Goal: Task Accomplishment & Management: Manage account settings

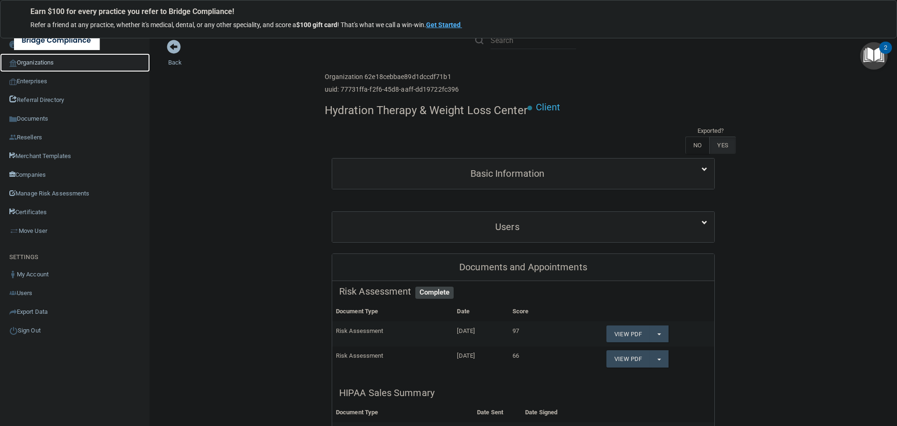
click at [55, 62] on link "Organizations" at bounding box center [75, 62] width 150 height 19
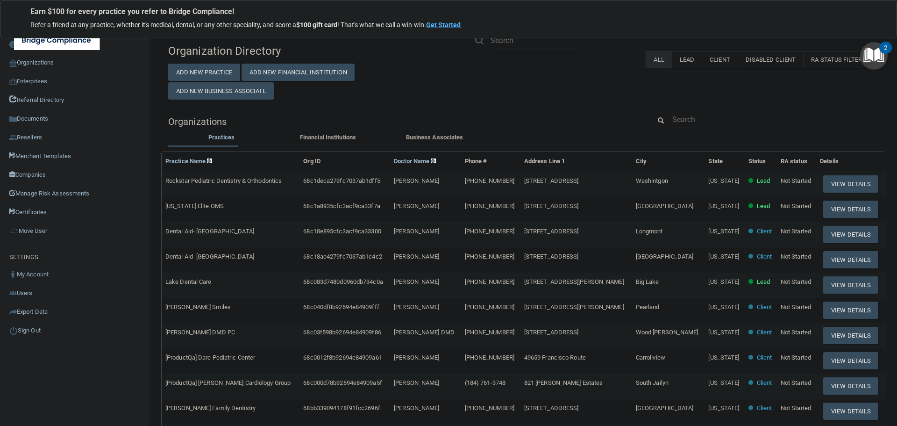
click at [710, 110] on div "Organization Directory Add New Practice Add New Financial Institution Add New B…" at bounding box center [523, 308] width 710 height 539
click at [689, 120] on input "text" at bounding box center [769, 119] width 194 height 17
paste input "Westchase Esthetic Family Dentistry"
type input "Westchase Esthetic Family Dentistry"
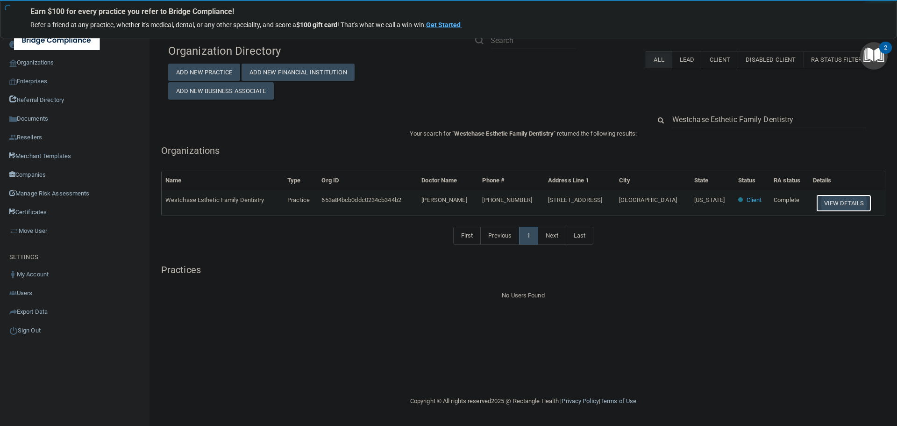
click at [833, 195] on button "View Details" at bounding box center [843, 202] width 55 height 17
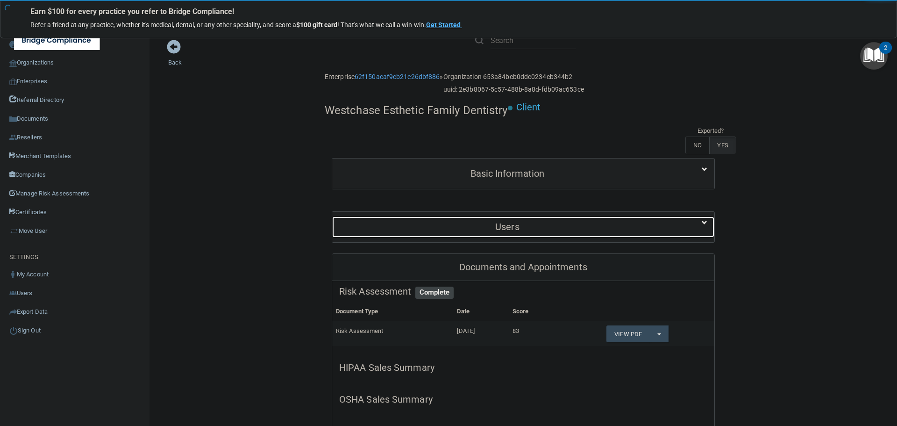
click at [488, 221] on div "Users" at bounding box center [507, 226] width 350 height 21
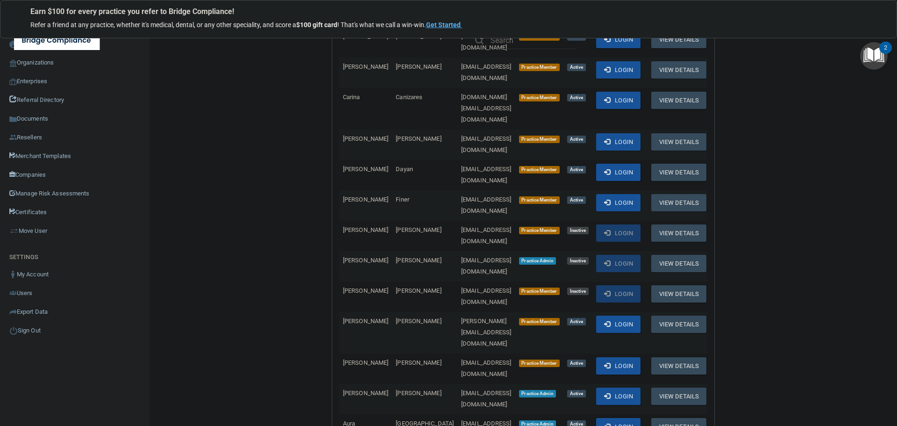
scroll to position [421, 0]
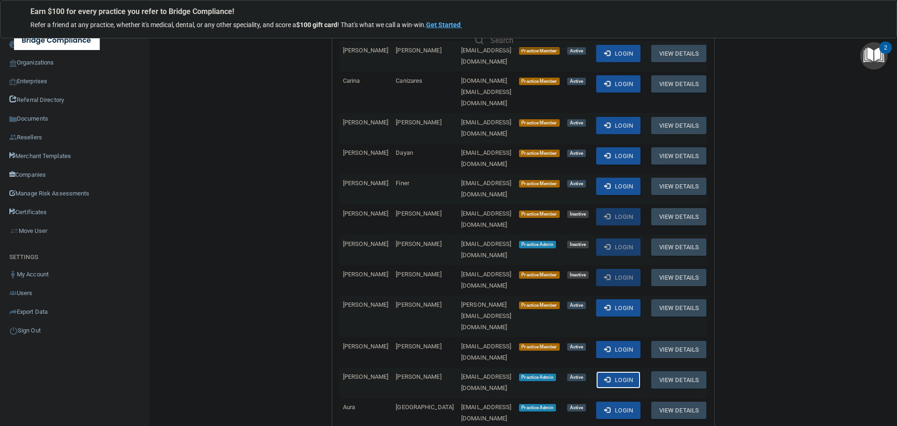
click at [628, 371] on button "Login" at bounding box center [618, 379] width 44 height 17
drag, startPoint x: 517, startPoint y: 282, endPoint x: 421, endPoint y: 284, distance: 96.3
click at [461, 373] on span "[EMAIL_ADDRESS][DOMAIN_NAME]" at bounding box center [486, 382] width 50 height 18
click at [277, 229] on div "Back Enterprise 62f150acaf9cb21e26dbf886 » Organization 653a84bcb0ddc0234cb344b…" at bounding box center [523, 429] width 710 height 1621
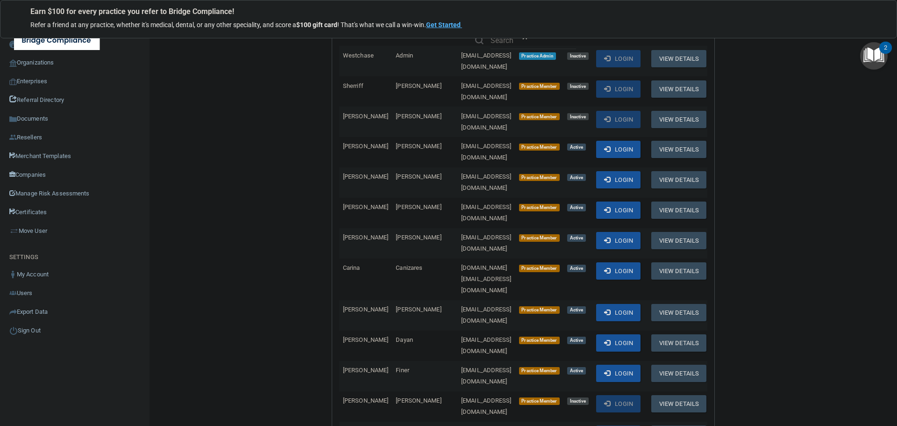
scroll to position [0, 0]
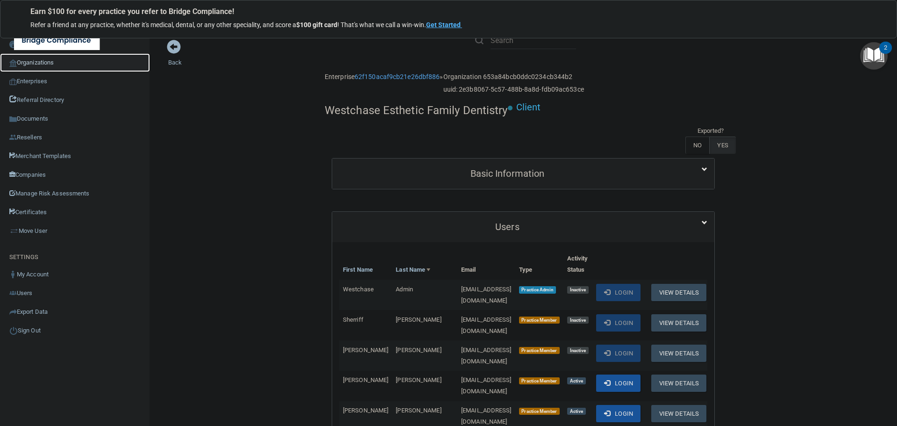
click at [44, 64] on link "Organizations" at bounding box center [75, 62] width 150 height 19
click at [36, 60] on link "Organizations" at bounding box center [75, 62] width 150 height 19
click at [36, 59] on link "Organizations" at bounding box center [75, 62] width 150 height 19
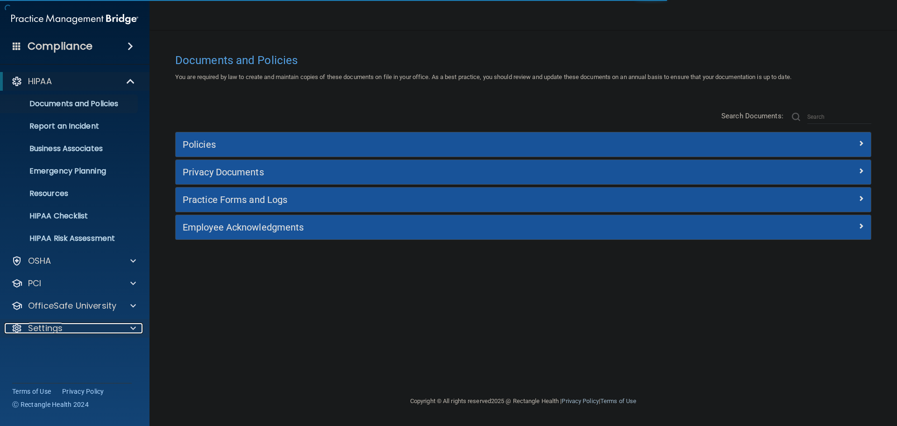
click at [132, 323] on span at bounding box center [133, 327] width 6 height 11
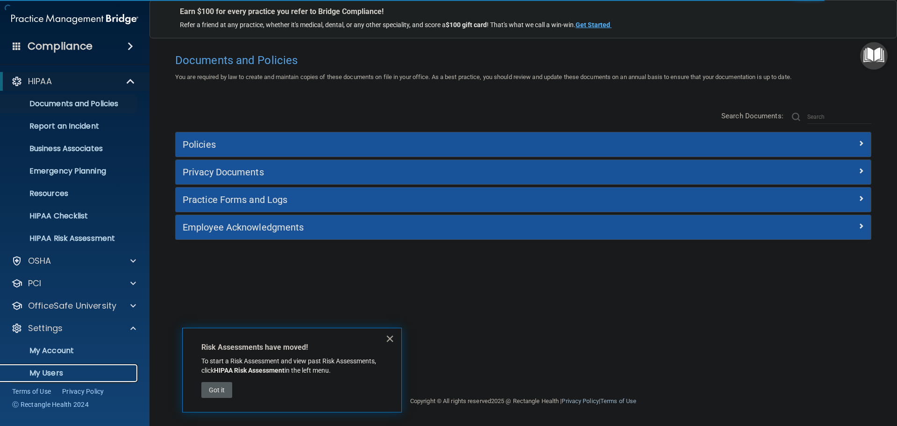
click at [57, 369] on p "My Users" at bounding box center [70, 372] width 128 height 9
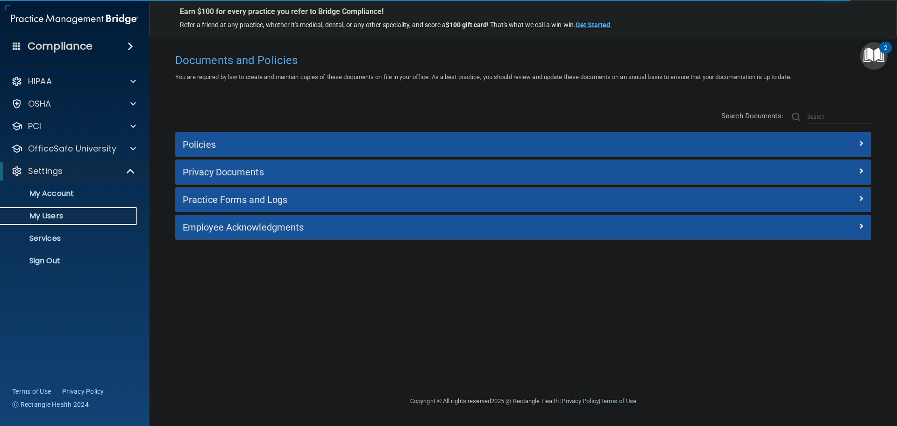
select select "20"
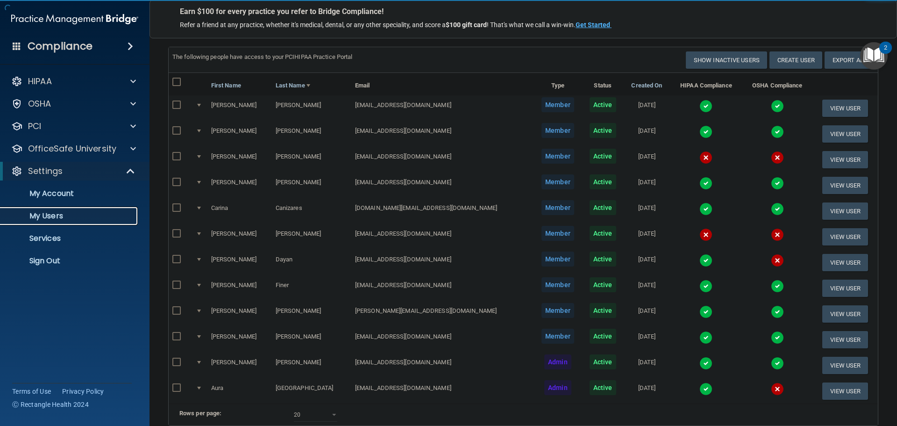
scroll to position [47, 0]
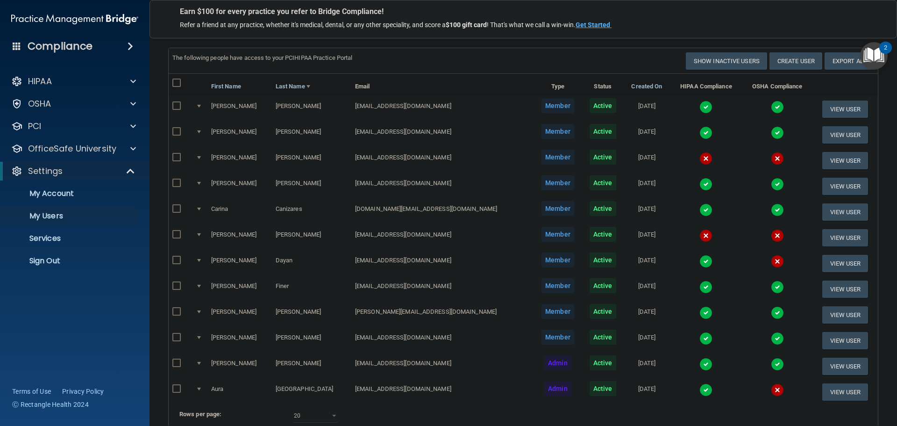
click at [700, 363] on img at bounding box center [706, 364] width 13 height 13
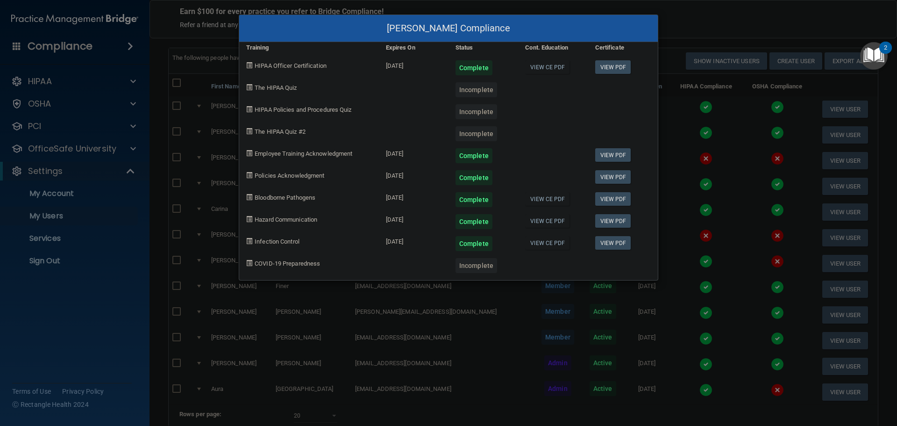
click at [488, 310] on div "[PERSON_NAME] Compliance Training Expires On Status Cont. Education Certificate…" at bounding box center [448, 213] width 897 height 426
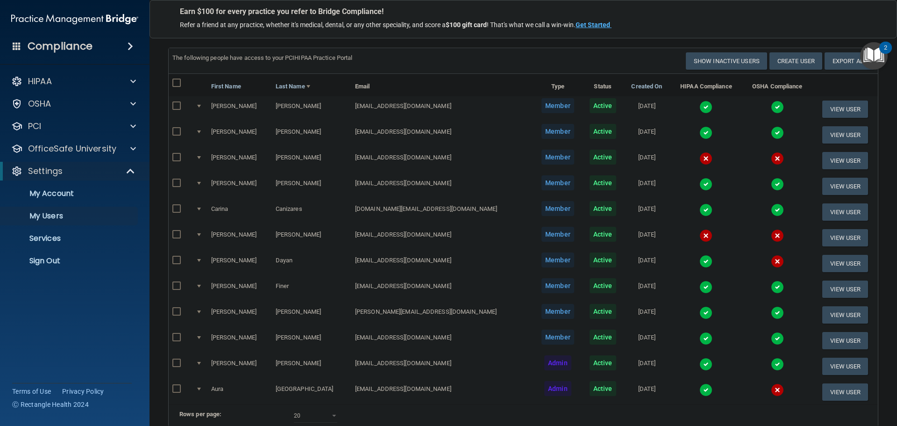
scroll to position [0, 0]
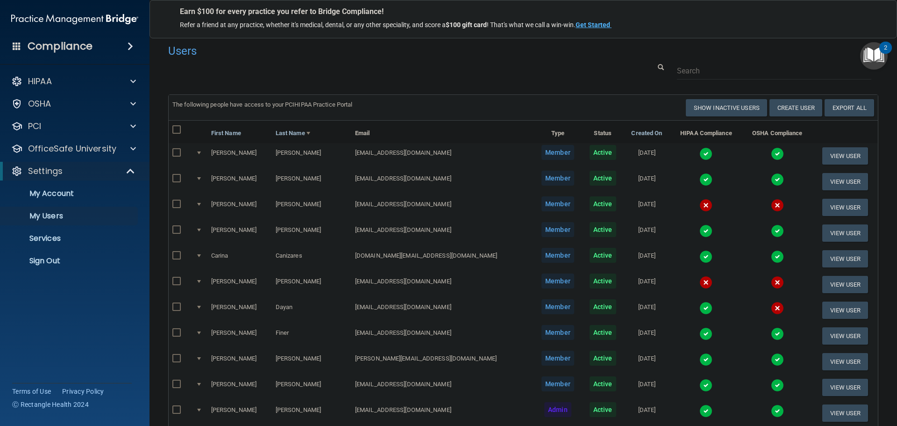
click at [418, 78] on div at bounding box center [523, 70] width 724 height 17
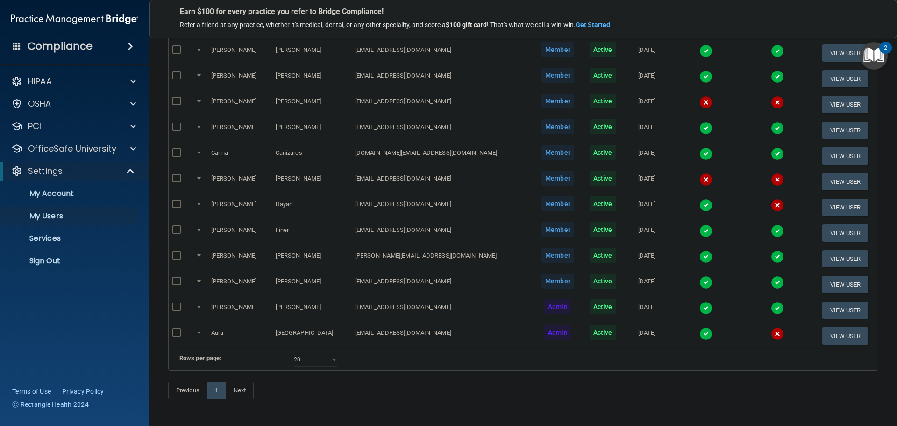
scroll to position [140, 0]
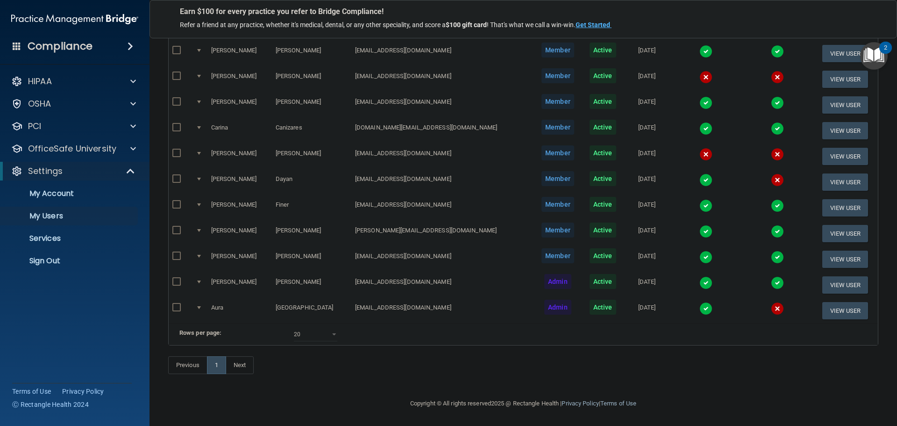
click at [468, 364] on div "Previous 1 Next" at bounding box center [523, 366] width 724 height 43
click at [467, 363] on div "Previous 1 Next" at bounding box center [523, 366] width 724 height 43
click at [301, 377] on div "Previous 1 Next" at bounding box center [523, 366] width 724 height 43
click at [97, 333] on div "Compliance HIPAA Documents and Policies Report an Incident Business Associates …" at bounding box center [75, 213] width 150 height 426
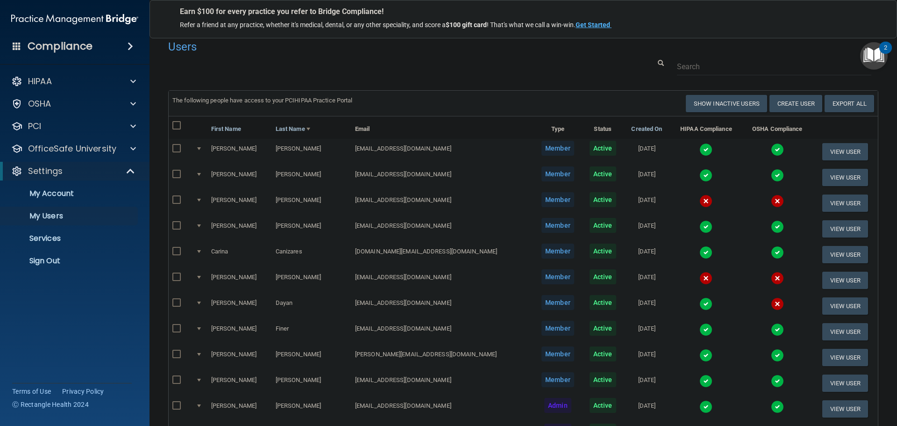
scroll to position [0, 0]
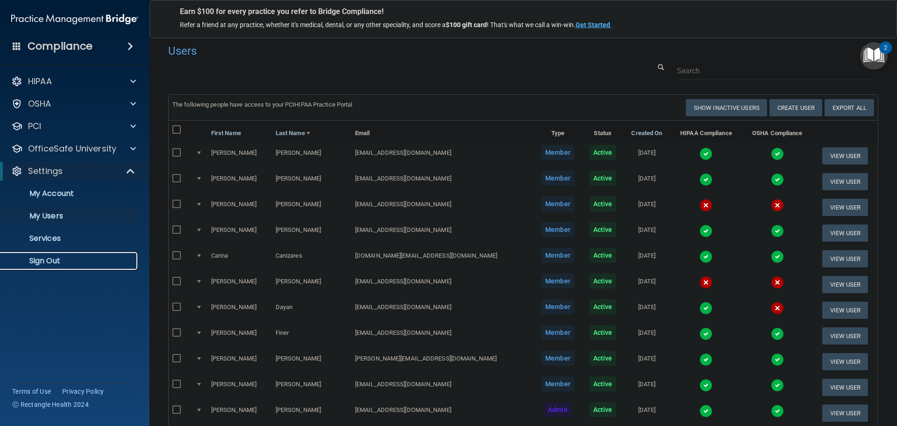
click at [59, 260] on p "Sign Out" at bounding box center [70, 260] width 128 height 9
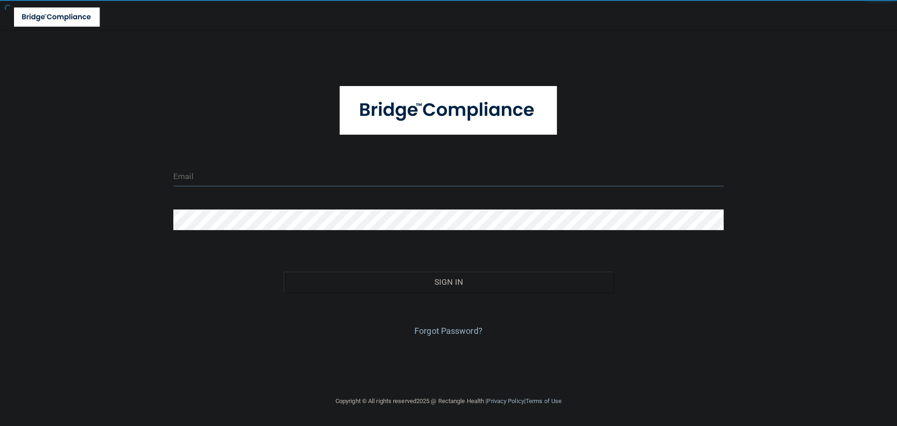
type input "[EMAIL_ADDRESS][DOMAIN_NAME]"
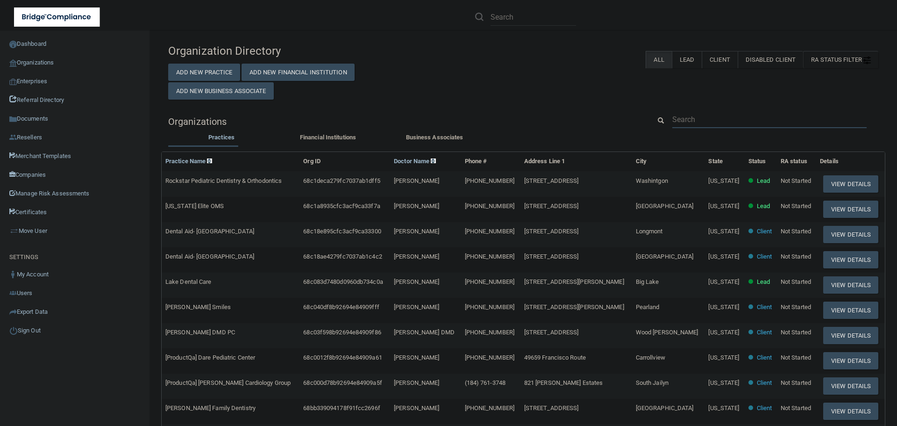
click at [685, 116] on input "text" at bounding box center [769, 119] width 194 height 17
paste input "Westchase Esthetic Family Dentistry"
type input "Westchase Esthetic Family Dentistry"
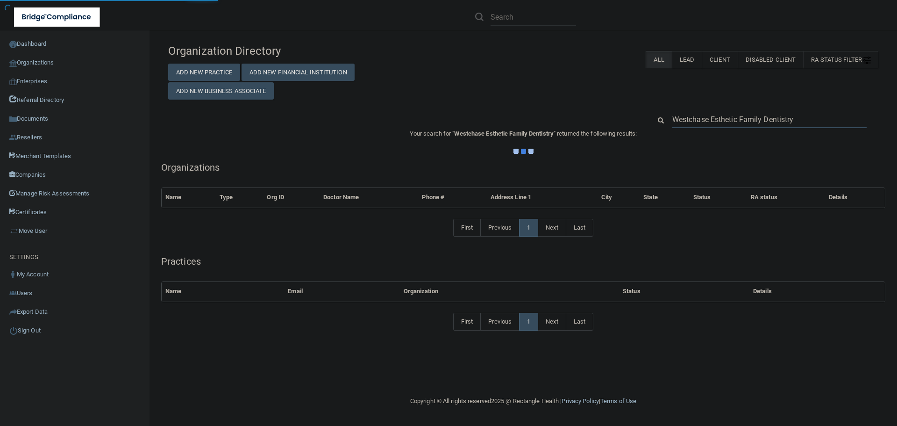
click at [720, 116] on input "Westchase Esthetic Family Dentistry" at bounding box center [769, 119] width 194 height 17
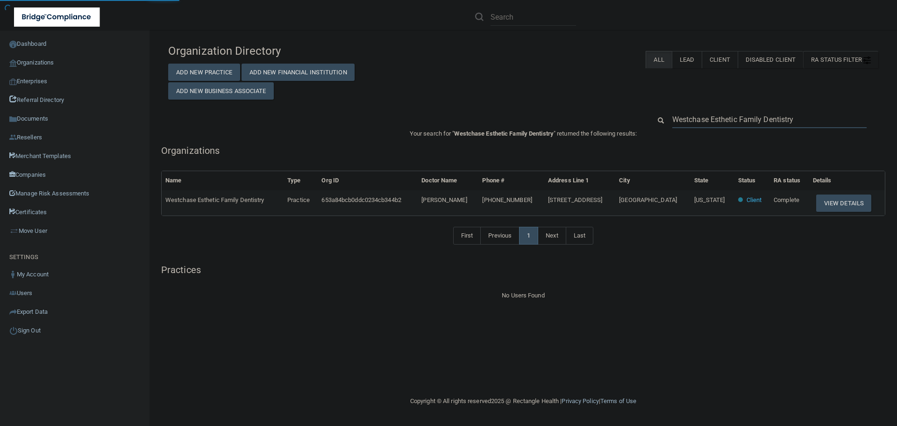
click at [720, 116] on input "Westchase Esthetic Family Dentistry" at bounding box center [769, 119] width 194 height 17
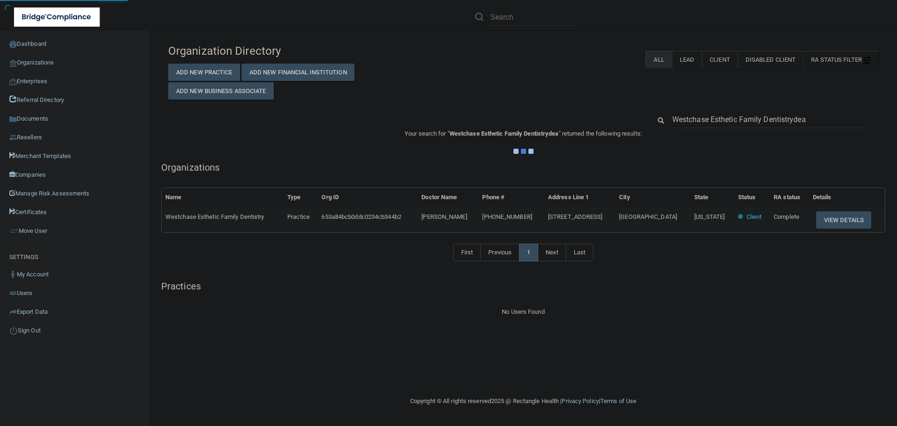
type input "Westchase Esthetic Family Dentistrydean"
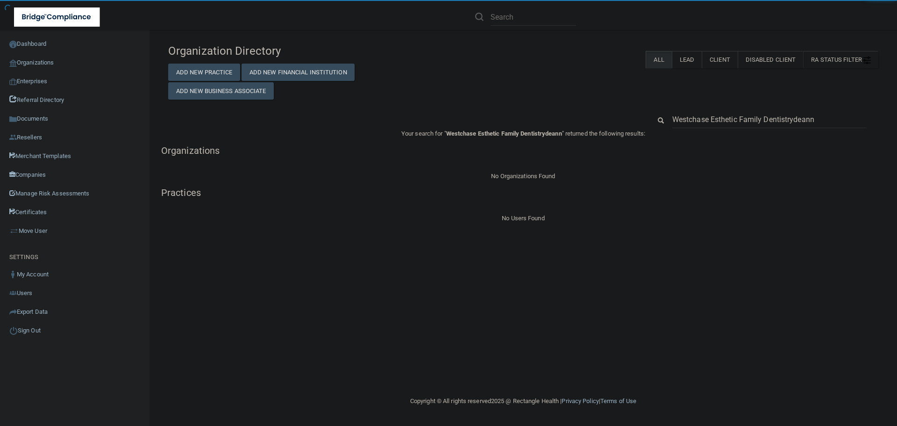
click at [720, 116] on input "Westchase Esthetic Family Dentistrydeann" at bounding box center [769, 119] width 194 height 17
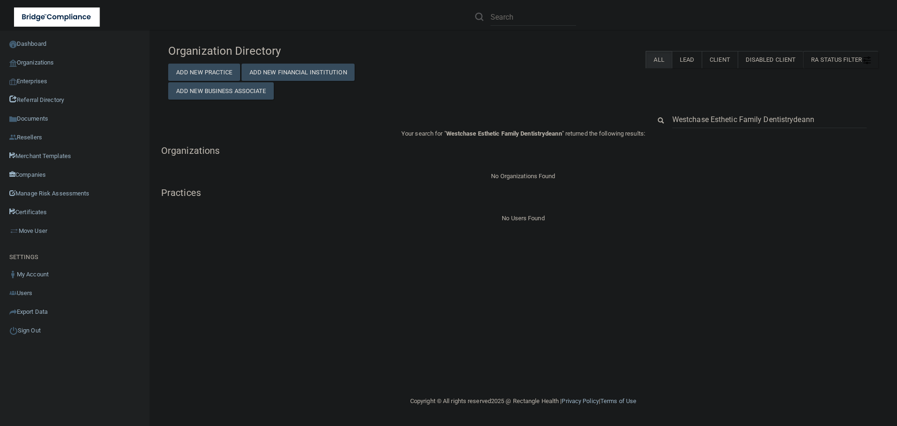
click at [720, 116] on input "Westchase Esthetic Family Dentistrydeann" at bounding box center [769, 119] width 194 height 17
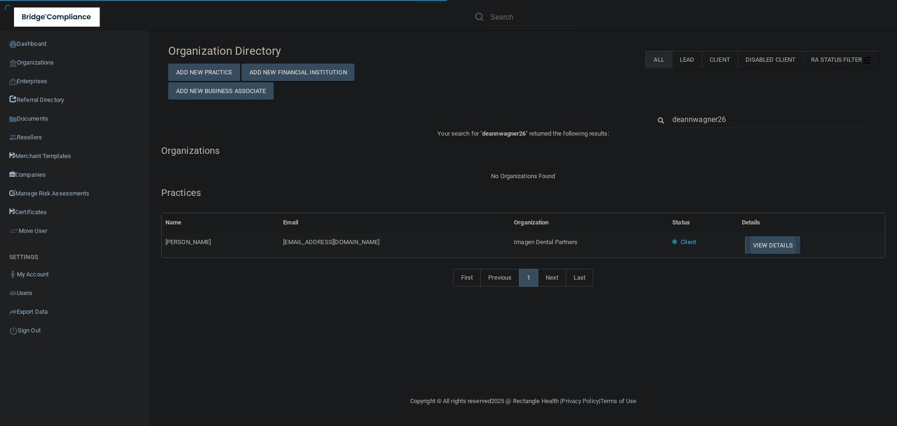
type input "deannwagner26"
click at [762, 243] on button "View Details" at bounding box center [772, 244] width 55 height 17
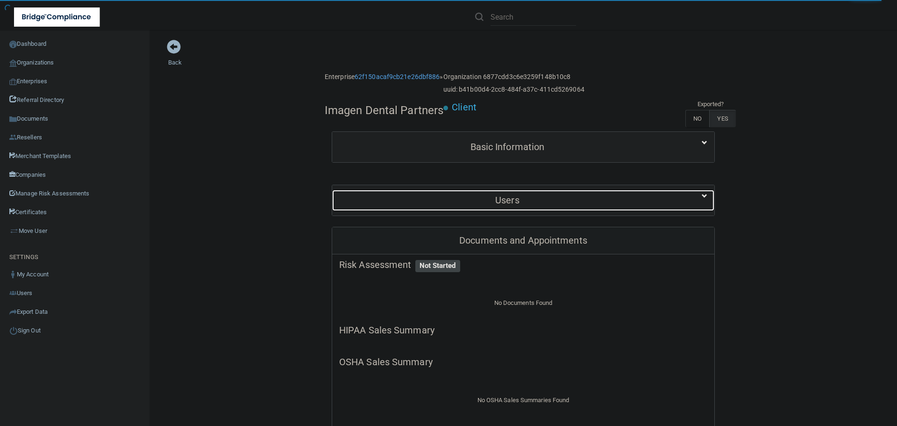
click at [510, 195] on h5 "Users" at bounding box center [507, 200] width 336 height 10
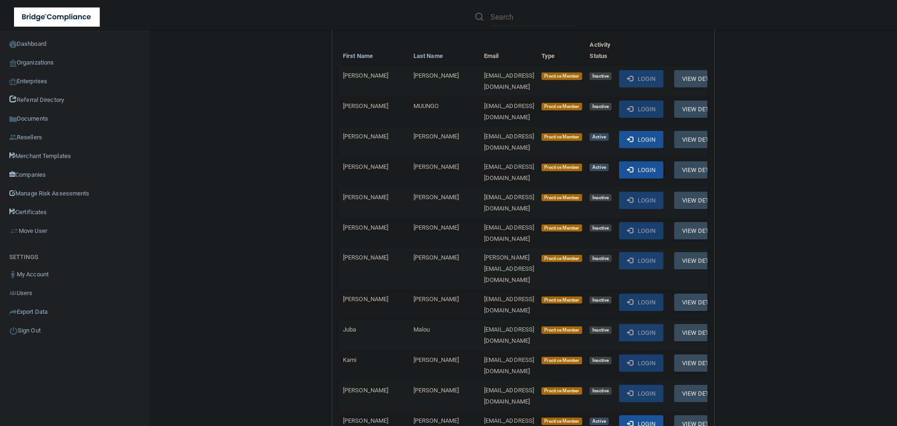
scroll to position [6363, 0]
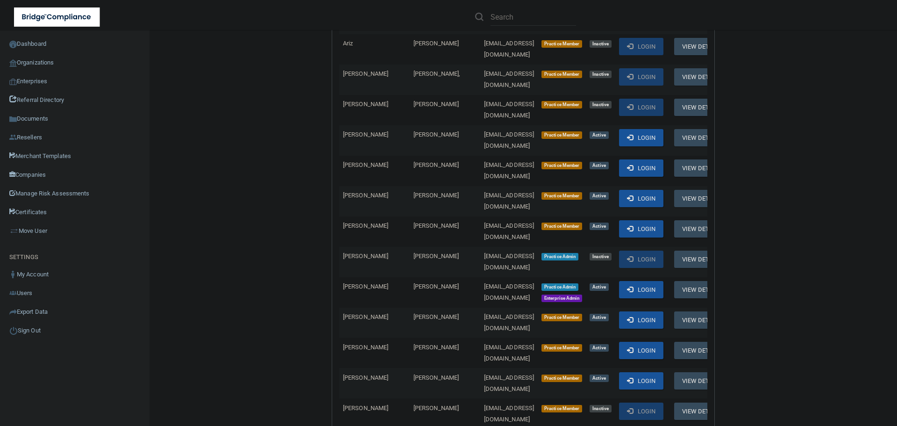
scroll to position [6262, 0]
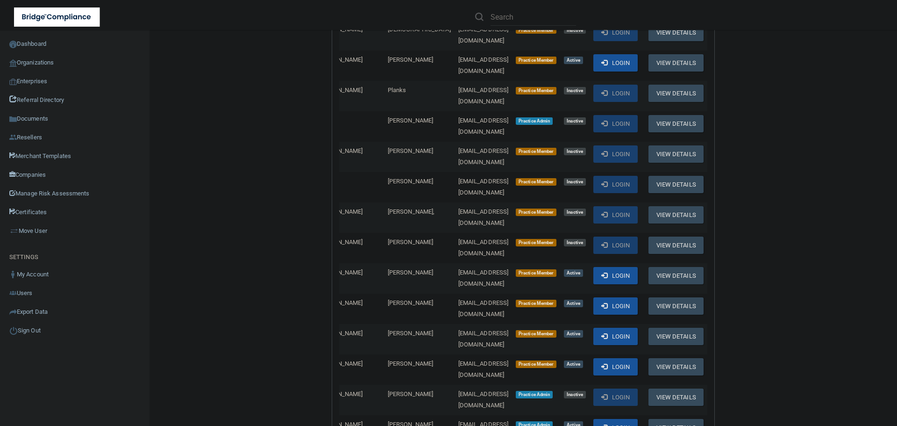
scroll to position [0, 0]
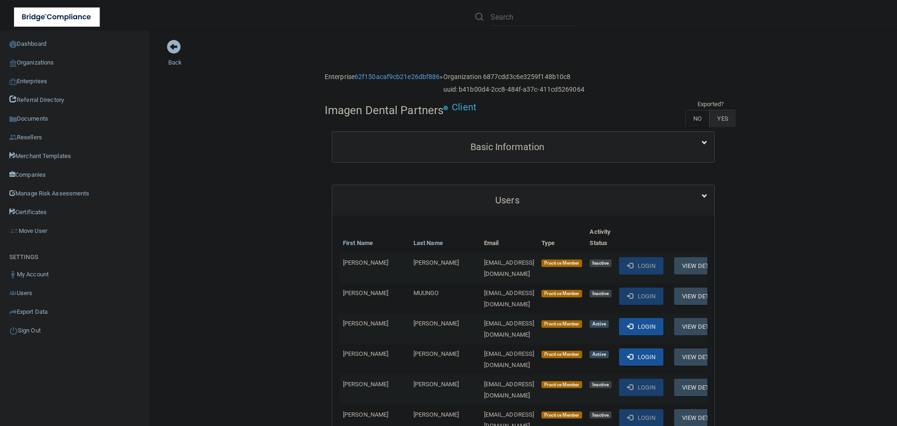
click at [49, 60] on link "Organizations" at bounding box center [75, 62] width 150 height 19
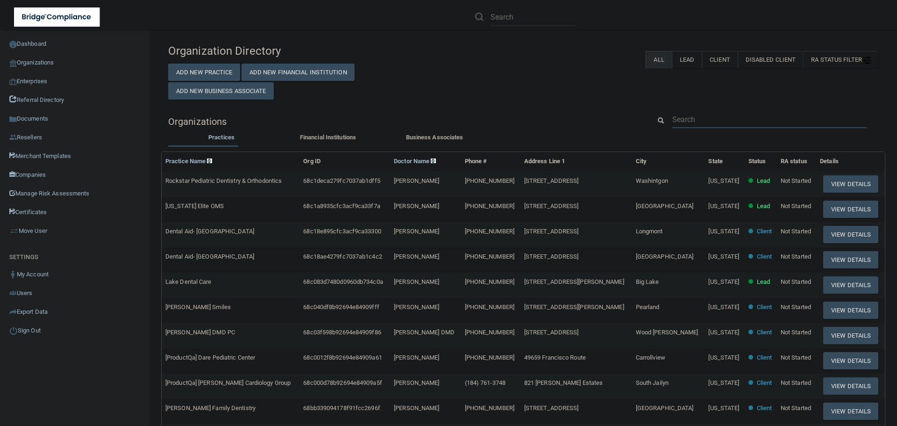
click at [676, 116] on input "text" at bounding box center [769, 119] width 194 height 17
paste input "Westchase Esthetic Family Dentistry"
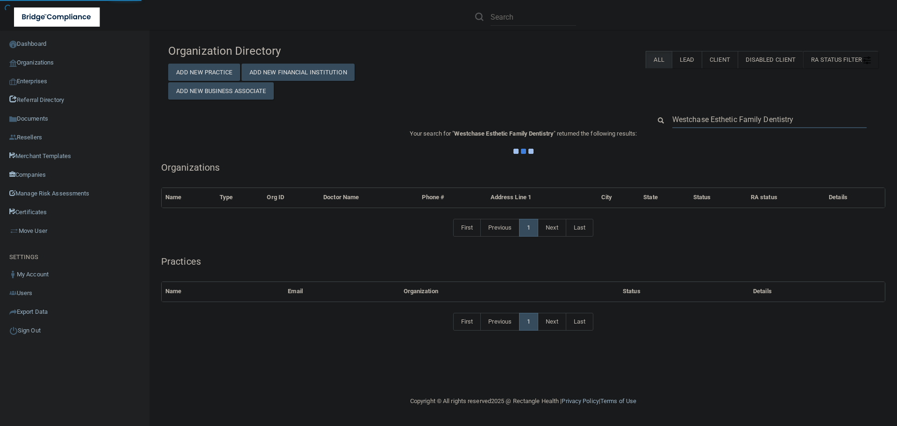
type input "Westchase Esthetic Family Dentistry"
click at [544, 102] on div "Organization Directory Add New Practice Add New Financial Institution Add New B…" at bounding box center [523, 192] width 710 height 306
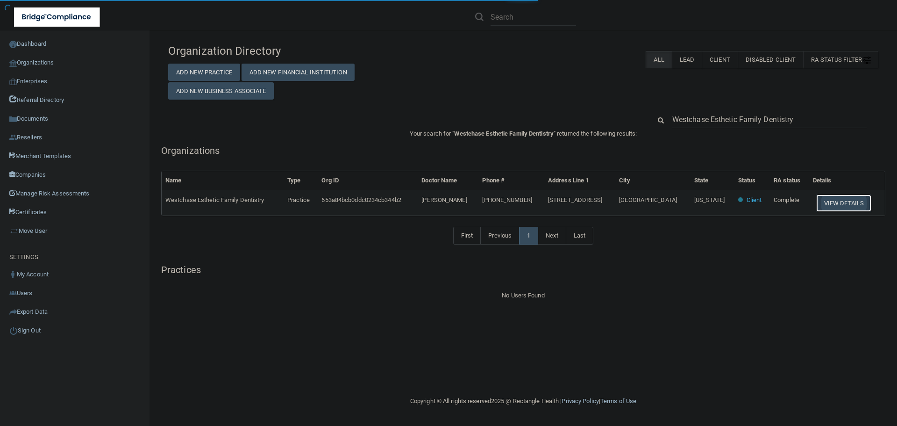
click at [823, 201] on button "View Details" at bounding box center [843, 202] width 55 height 17
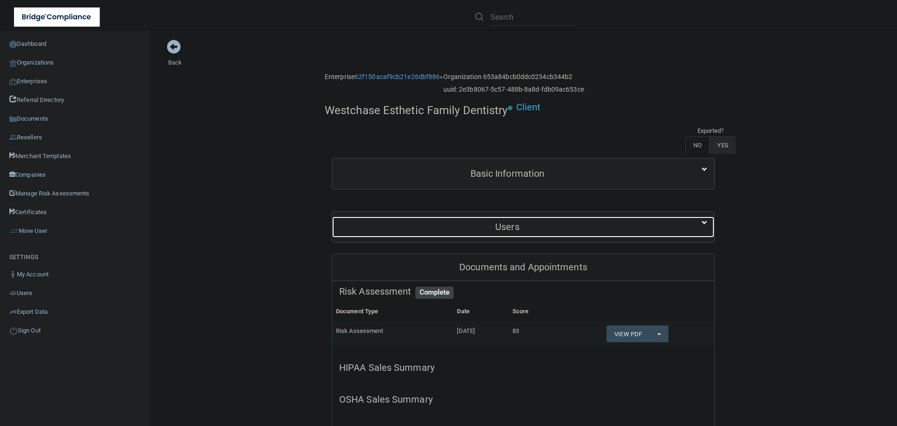
click at [514, 228] on h5 "Users" at bounding box center [507, 227] width 336 height 10
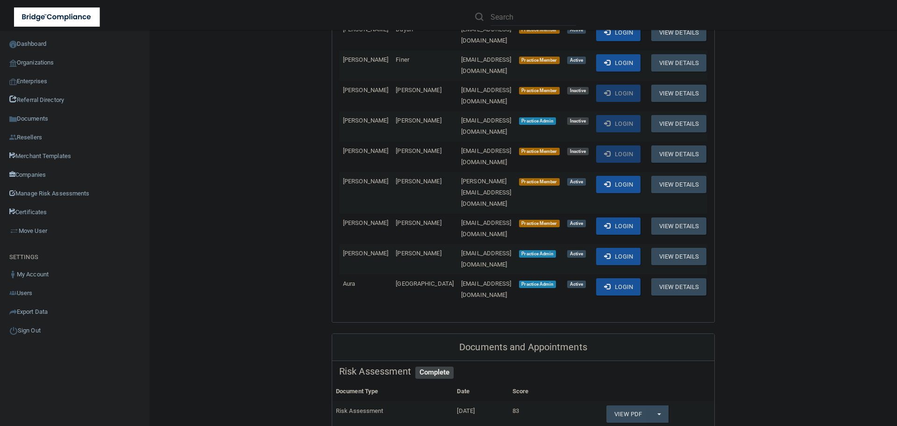
scroll to position [467, 0]
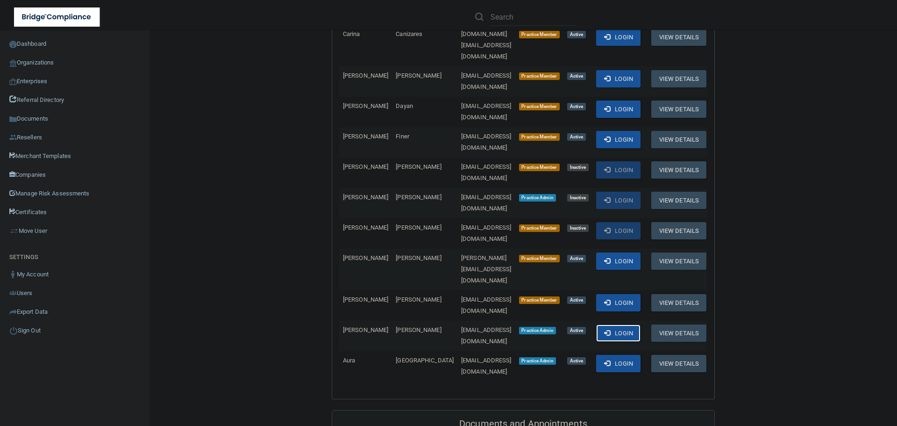
click at [631, 324] on button "Login" at bounding box center [618, 332] width 44 height 17
click at [304, 114] on div "Back Enterprise 62f150acaf9cb21e26dbf886 » Organization 653a84bcb0ddc0234cb344b…" at bounding box center [523, 382] width 710 height 1621
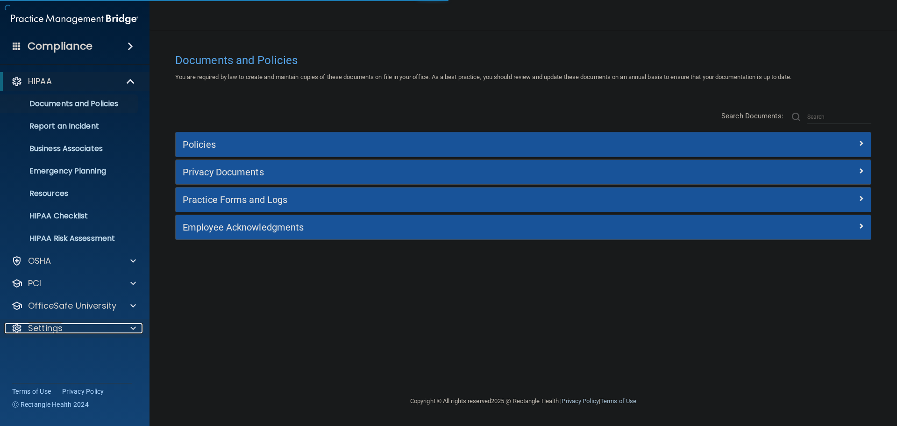
click at [132, 328] on span at bounding box center [133, 327] width 6 height 11
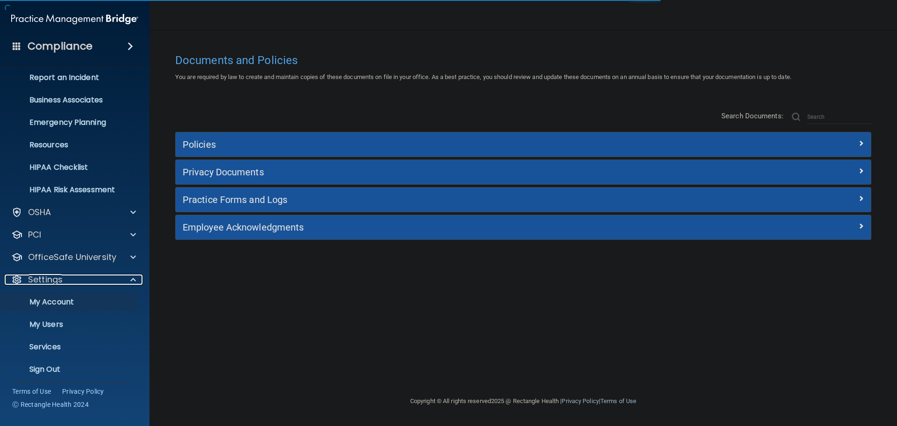
scroll to position [52, 0]
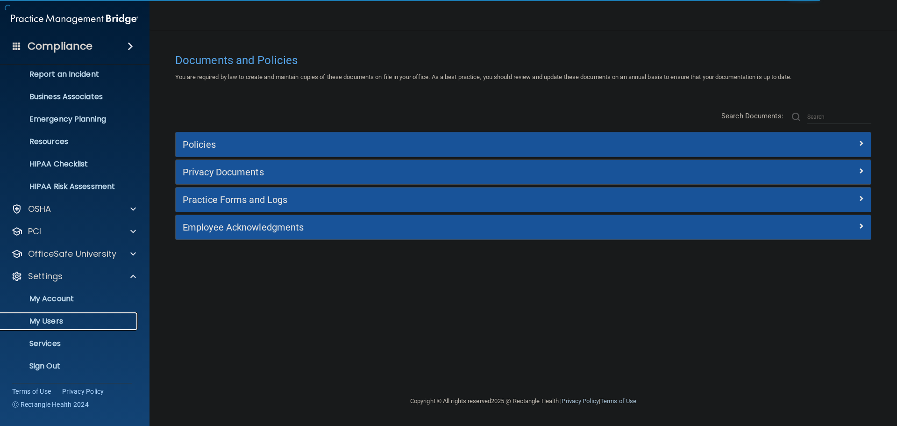
click at [59, 317] on p "My Users" at bounding box center [70, 320] width 128 height 9
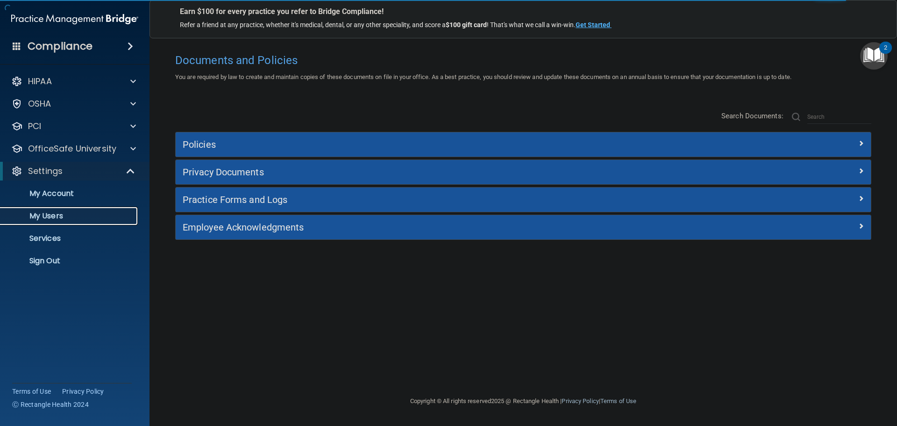
select select "20"
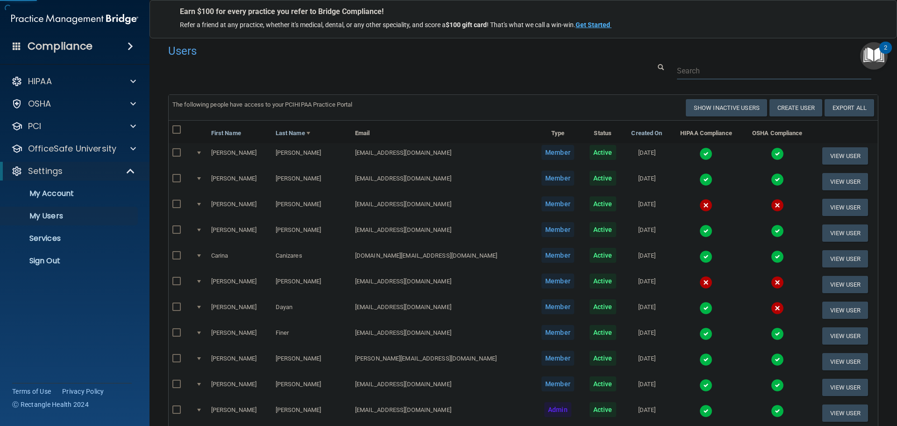
click at [687, 65] on input "text" at bounding box center [774, 70] width 194 height 17
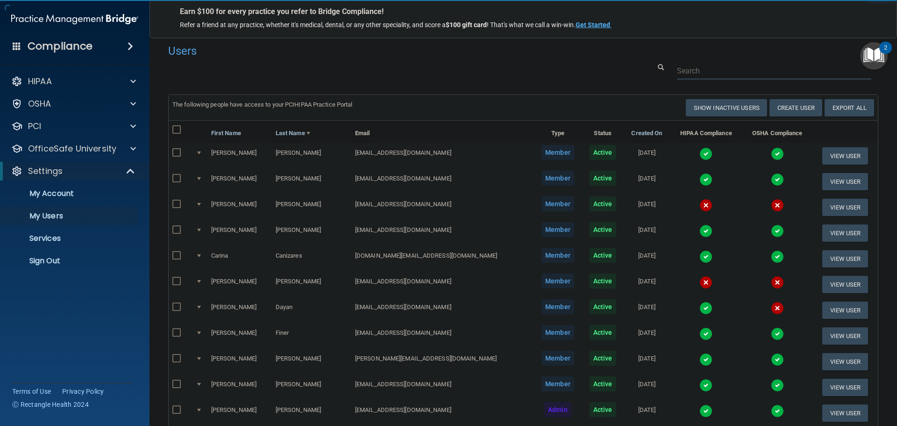
paste input "Westchase Esthetic Family Dentistry"
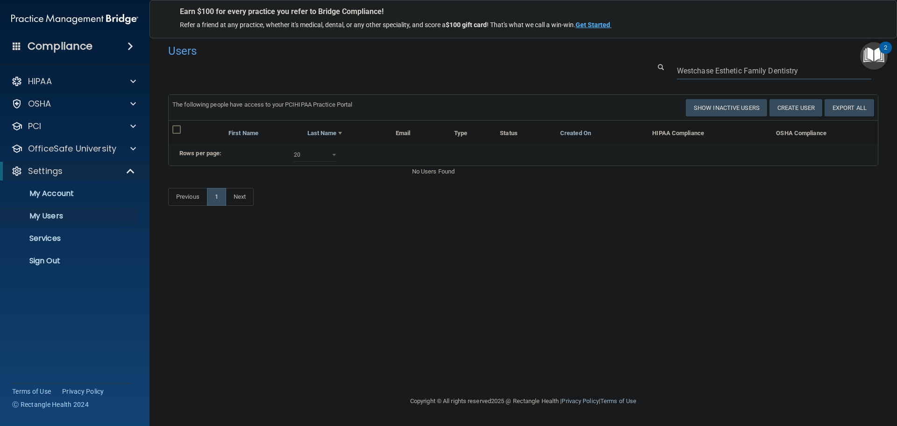
drag, startPoint x: 810, startPoint y: 68, endPoint x: 634, endPoint y: 72, distance: 175.7
click at [634, 72] on div "Westchase Esthetic Family Dentistry" at bounding box center [523, 70] width 724 height 17
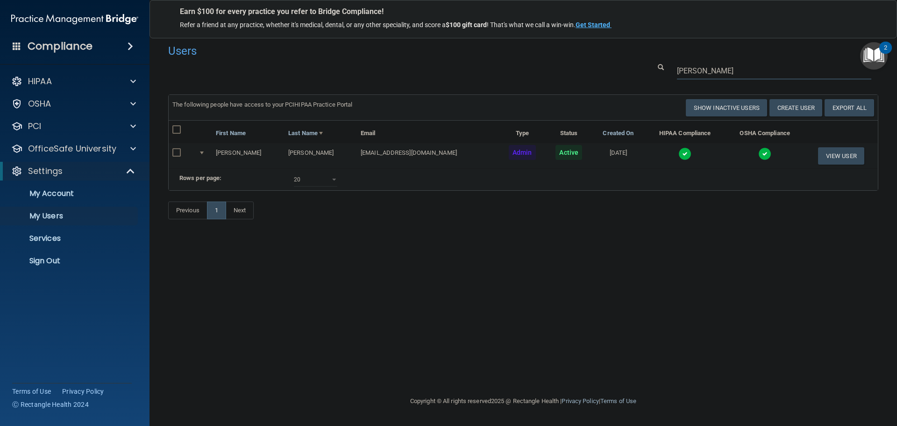
type input "[PERSON_NAME]"
click at [508, 85] on div "Users Success! New user created. × Error! The user couldn't be created. × Succe…" at bounding box center [523, 136] width 710 height 194
click at [679, 154] on img at bounding box center [685, 153] width 13 height 13
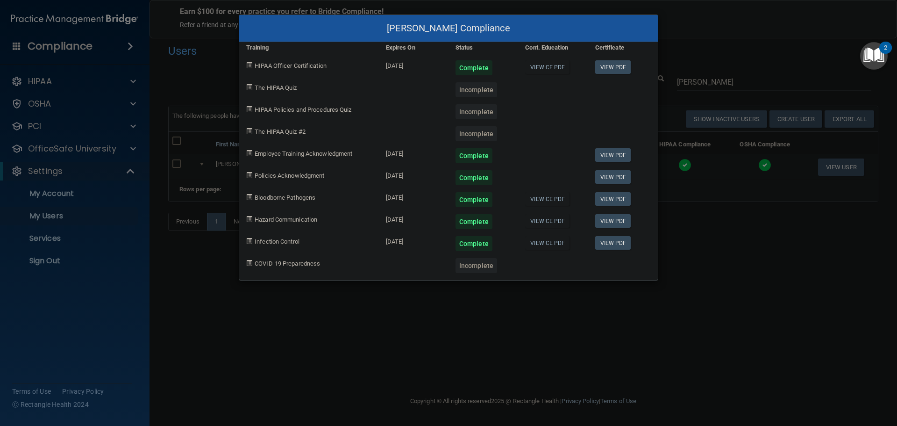
click at [685, 265] on div "DeAnn Wagner's Compliance Training Expires On Status Cont. Education Certificat…" at bounding box center [448, 213] width 897 height 426
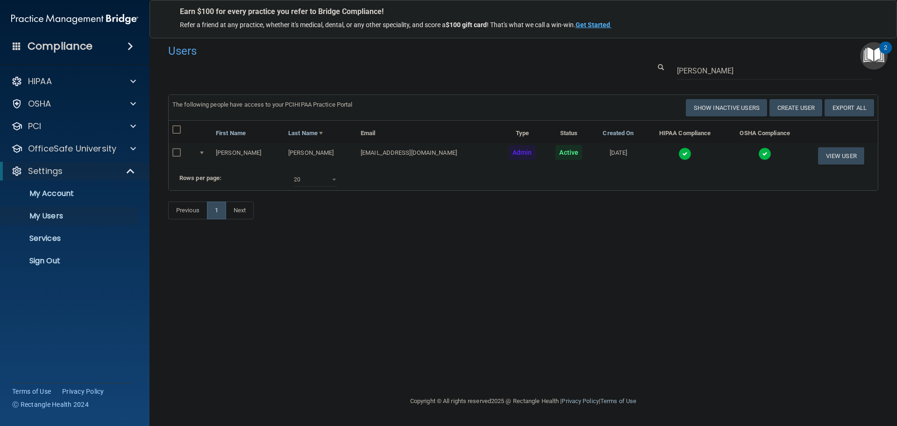
click at [680, 152] on img at bounding box center [685, 153] width 13 height 13
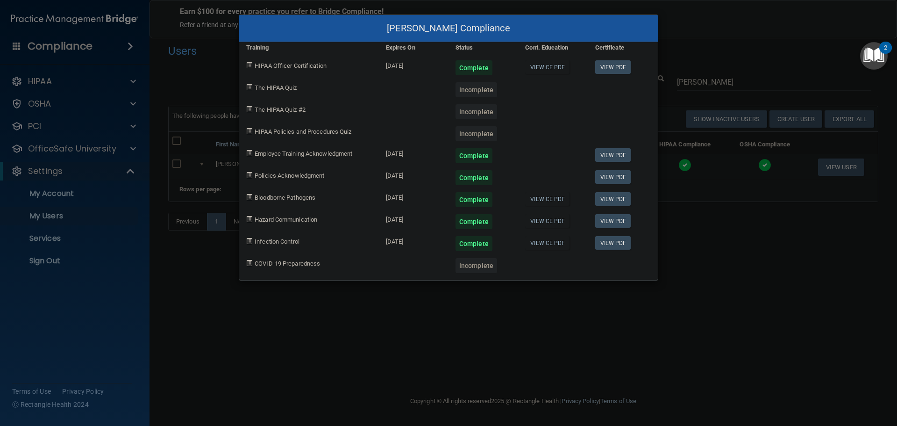
click at [695, 259] on div "DeAnn Wagner's Compliance Training Expires On Status Cont. Education Certificat…" at bounding box center [448, 213] width 897 height 426
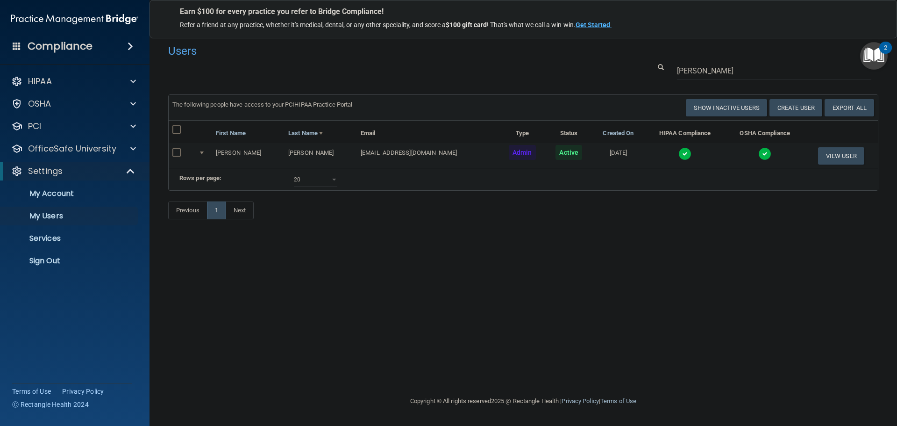
click at [679, 153] on img at bounding box center [685, 153] width 13 height 13
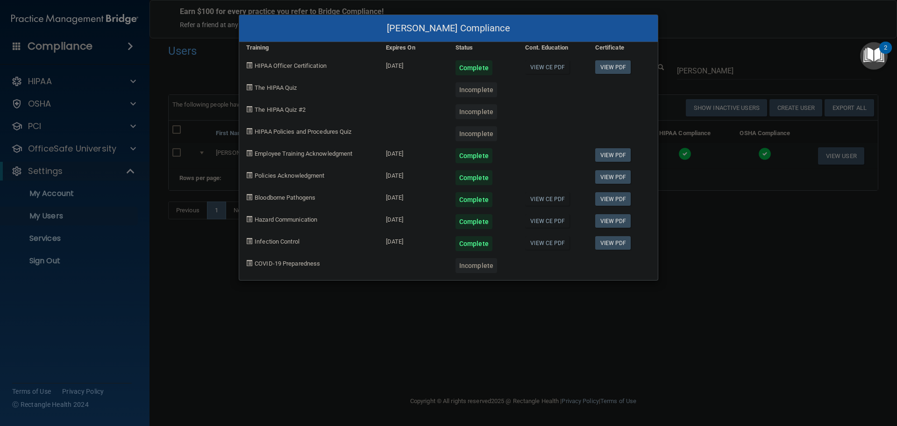
click at [678, 296] on div "DeAnn Wagner's Compliance Training Expires On Status Cont. Education Certificat…" at bounding box center [448, 213] width 897 height 426
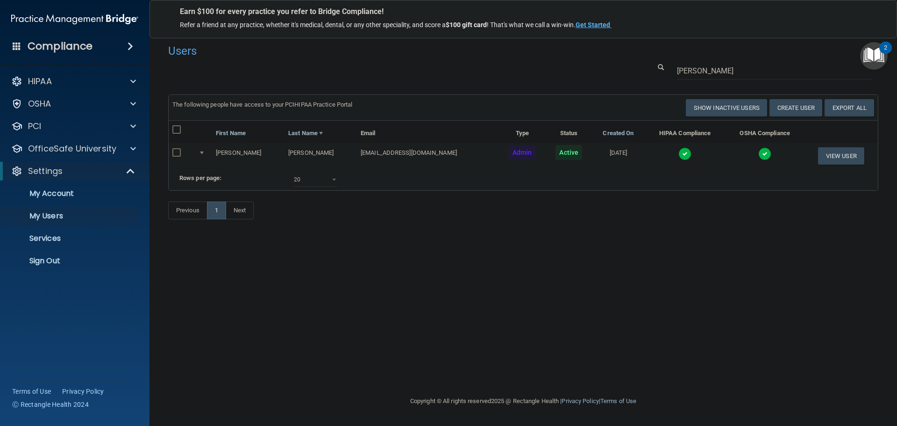
click at [177, 154] on input "checkbox" at bounding box center [177, 152] width 11 height 7
checkbox input "true"
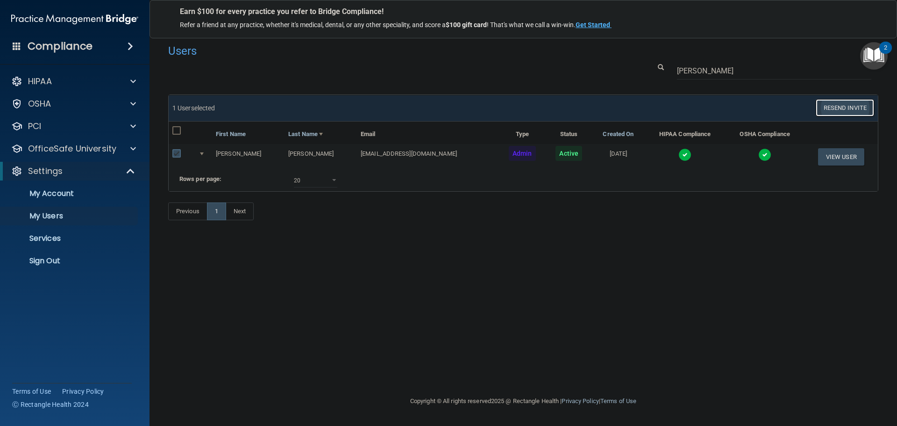
click at [858, 106] on button "Resend Invite" at bounding box center [845, 107] width 58 height 17
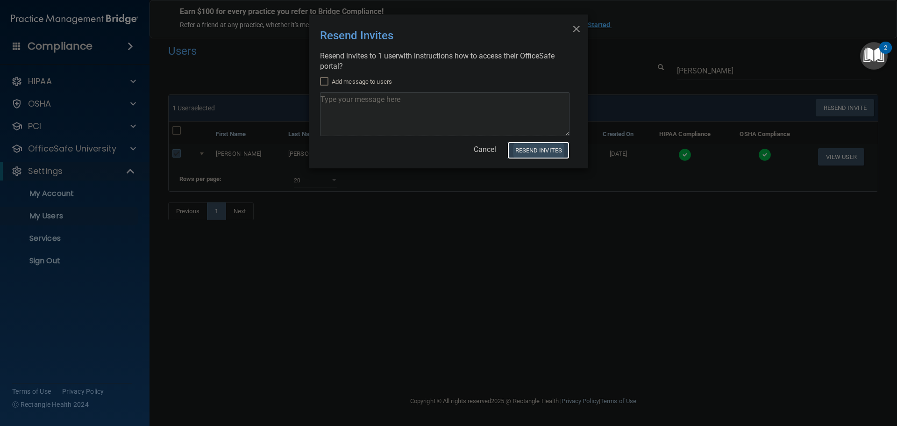
click at [532, 149] on button "Resend Invites" at bounding box center [539, 150] width 62 height 17
click at [574, 27] on span "×" at bounding box center [576, 27] width 8 height 19
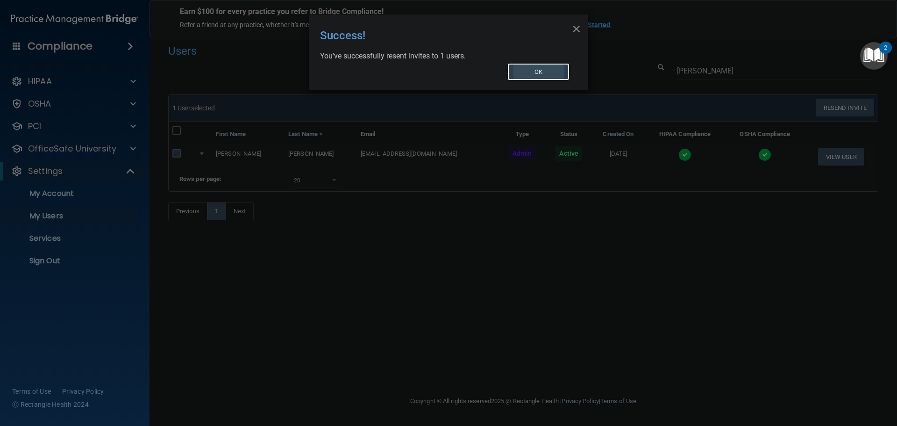
click at [555, 72] on button "OK" at bounding box center [539, 71] width 63 height 17
